Goal: Obtain resource: Download file/media

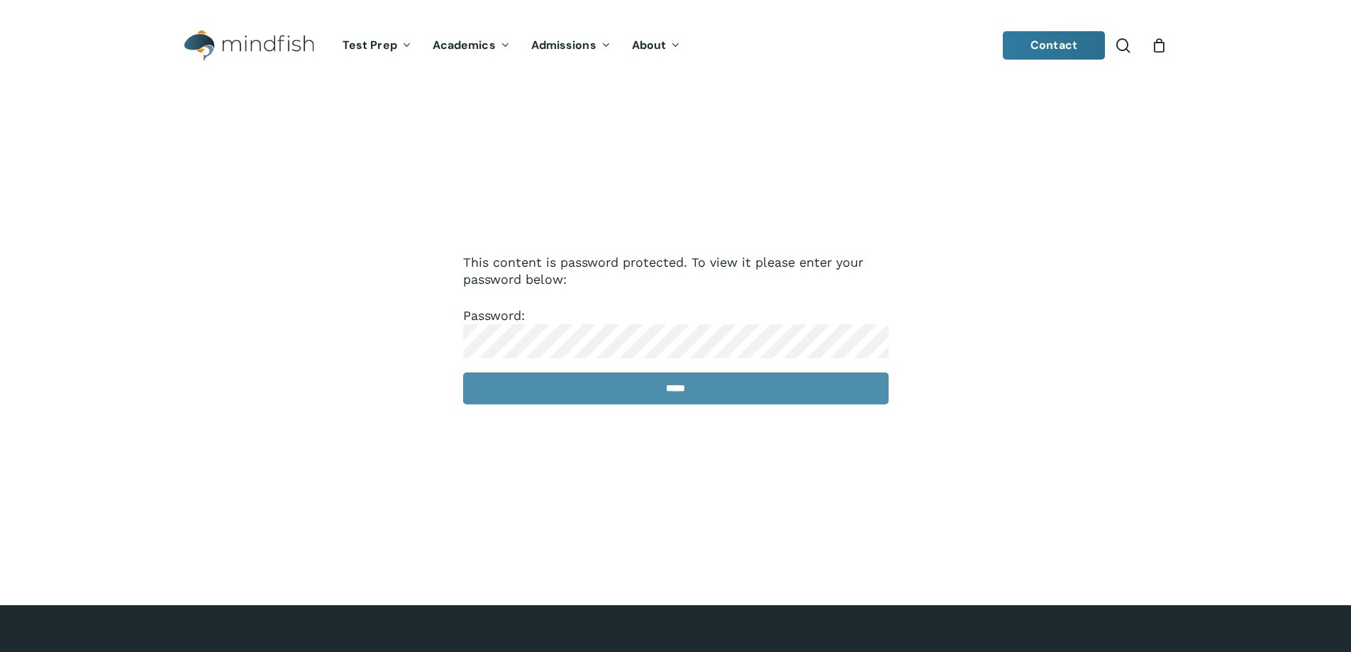
click at [662, 384] on p "Password: *****" at bounding box center [676, 365] width 426 height 116
click at [662, 384] on input "*****" at bounding box center [676, 388] width 426 height 32
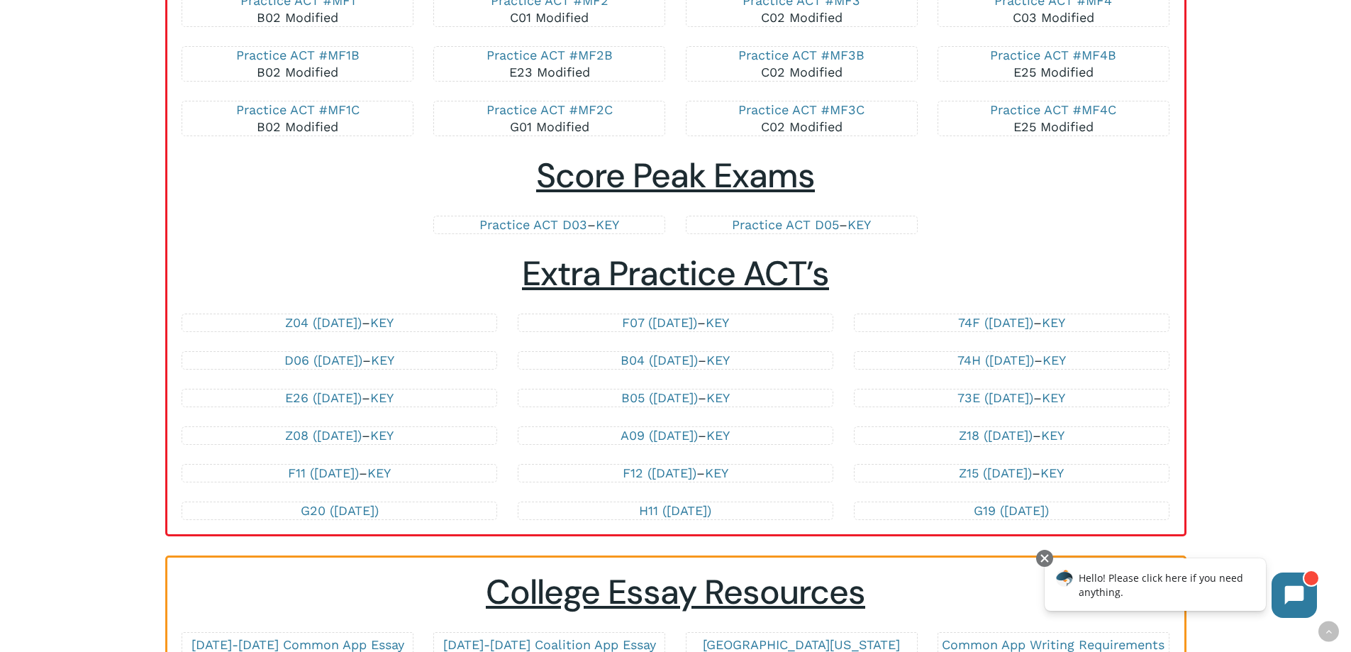
scroll to position [2811, 0]
click at [317, 470] on link "F11 (April 2023)" at bounding box center [323, 472] width 71 height 15
